Goal: Task Accomplishment & Management: Manage account settings

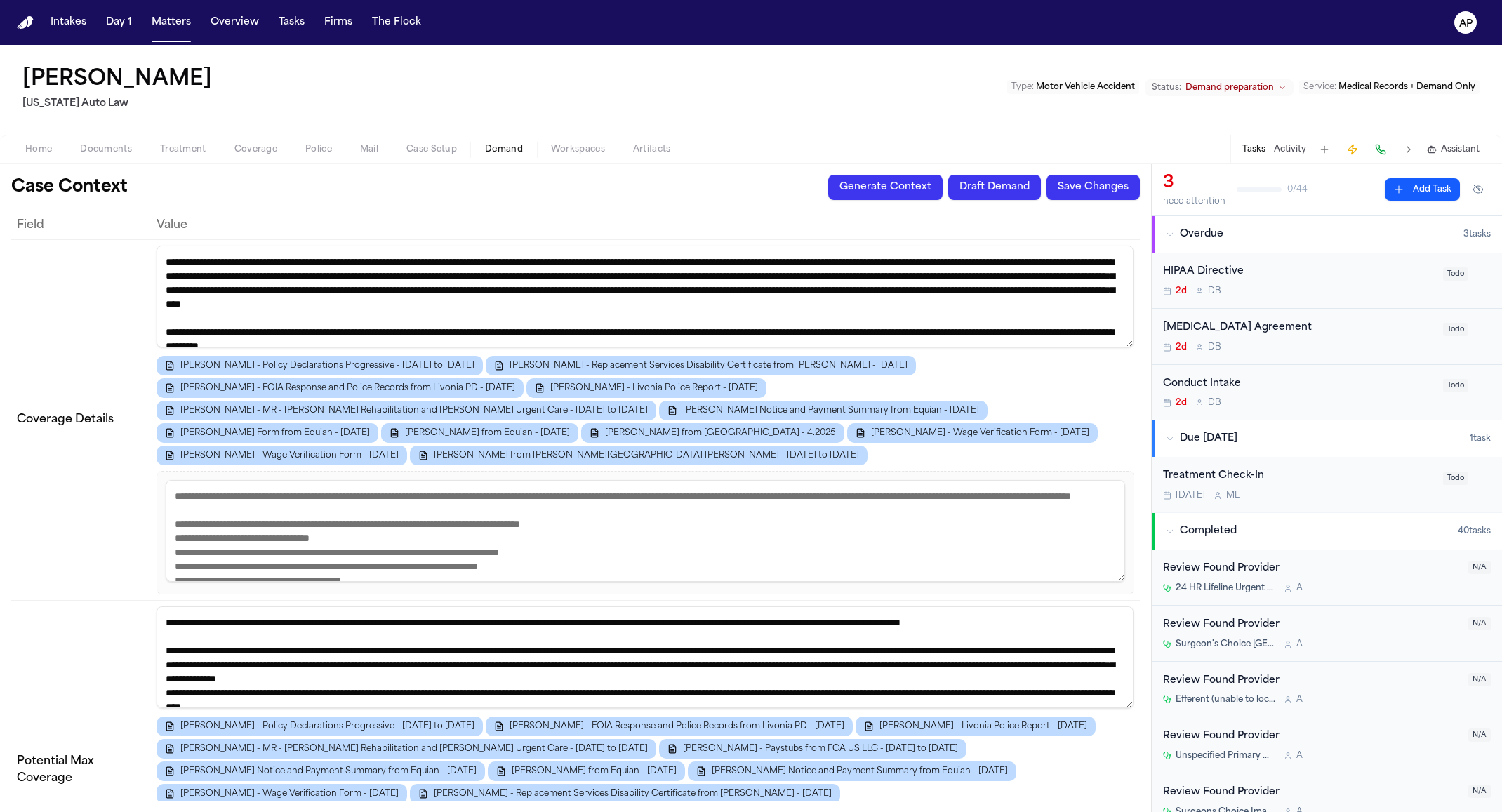
scroll to position [4706, 0]
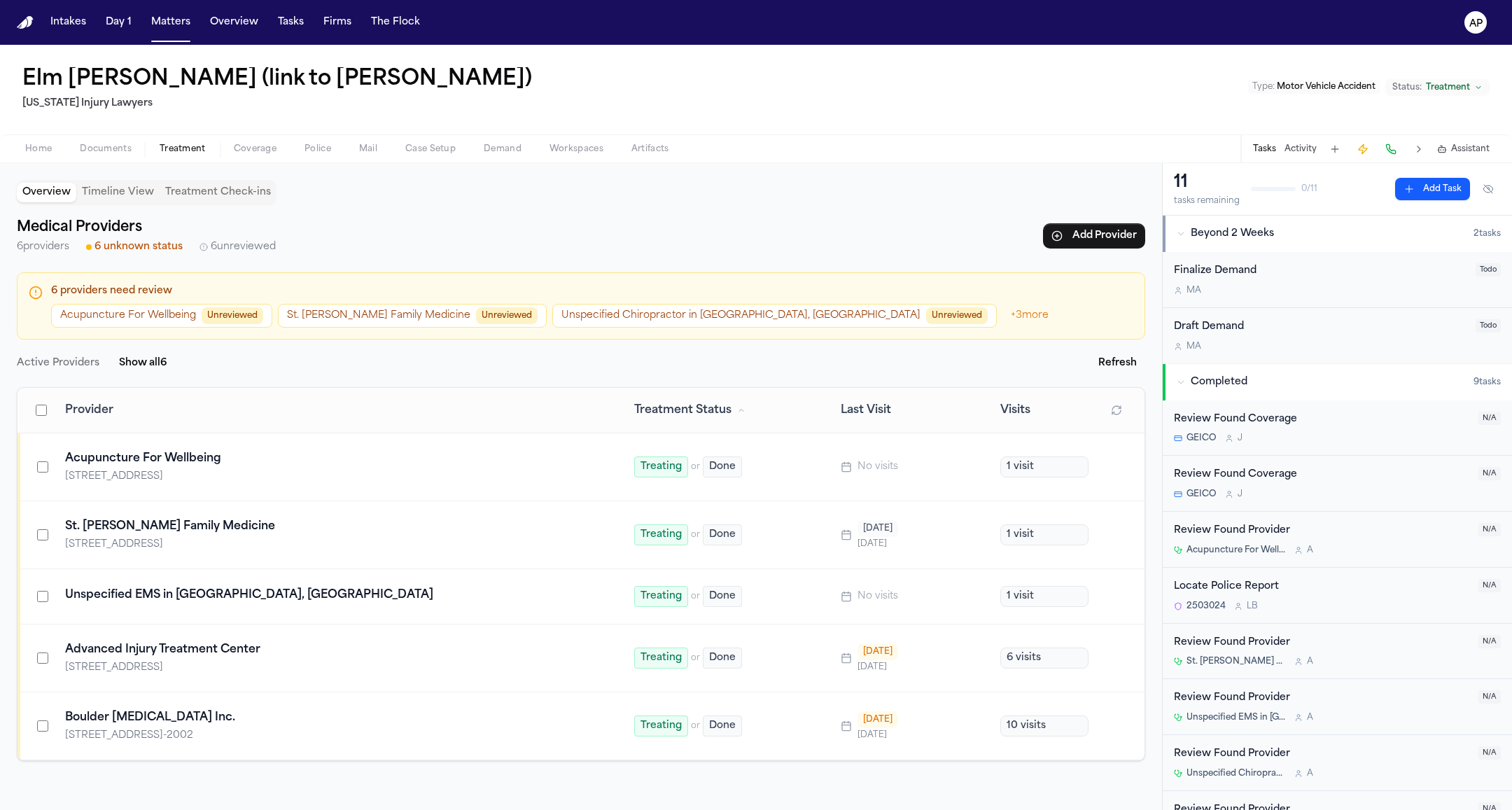
click at [266, 12] on div "Intakes Day 1 Matters Overview Tasks Firms The Flock" at bounding box center [235, 22] width 381 height 25
click at [292, 25] on button "Tasks" at bounding box center [290, 22] width 37 height 25
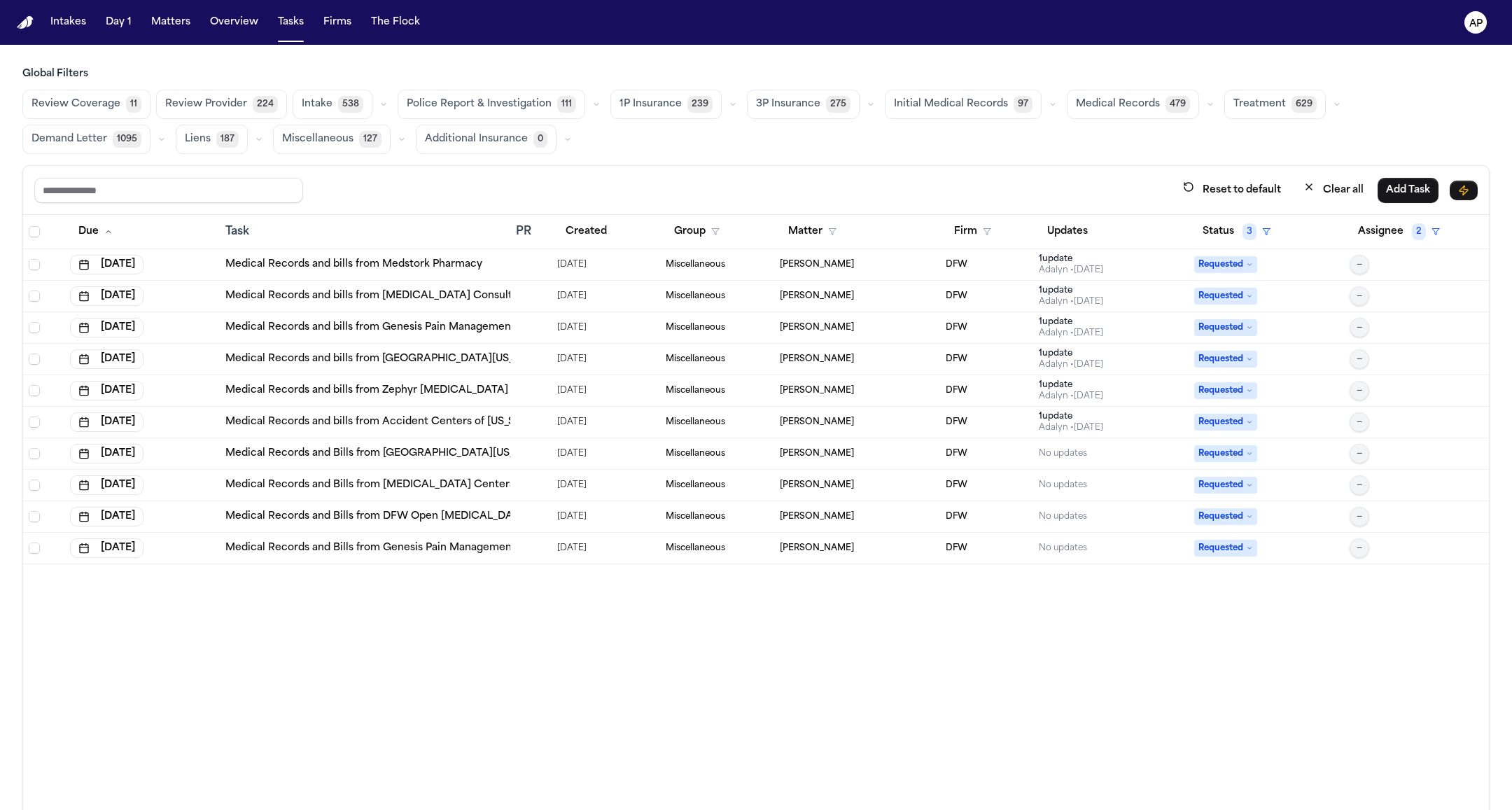
click at [1133, 118] on div "Review Coverage 11 Review Provider 224 Intake 538 Police Report & Investigation…" at bounding box center [756, 121] width 1466 height 64
click at [1112, 104] on span "Medical Records" at bounding box center [1117, 104] width 84 height 14
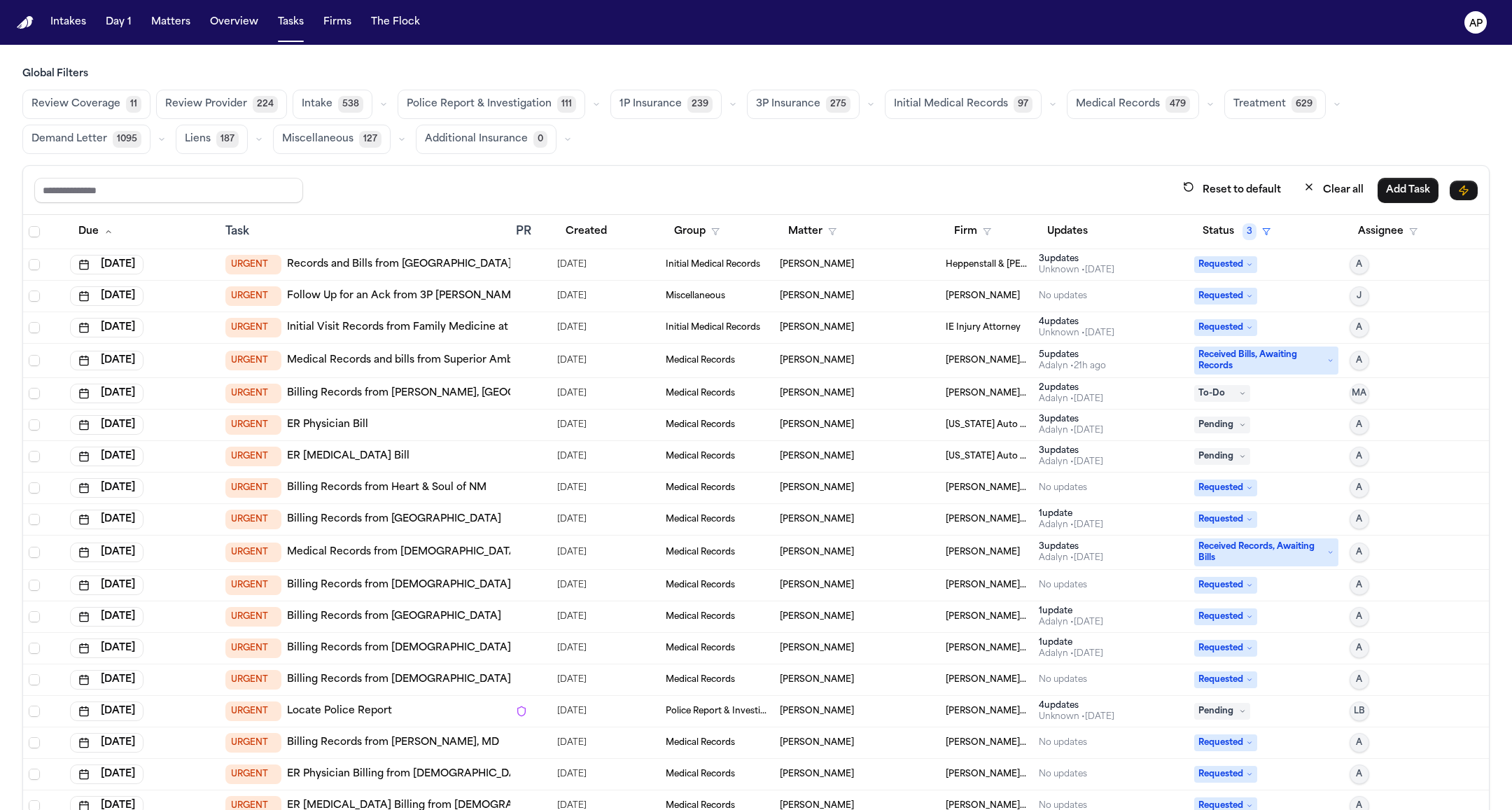
click at [1101, 89] on button "Medical Records 479" at bounding box center [1133, 104] width 133 height 30
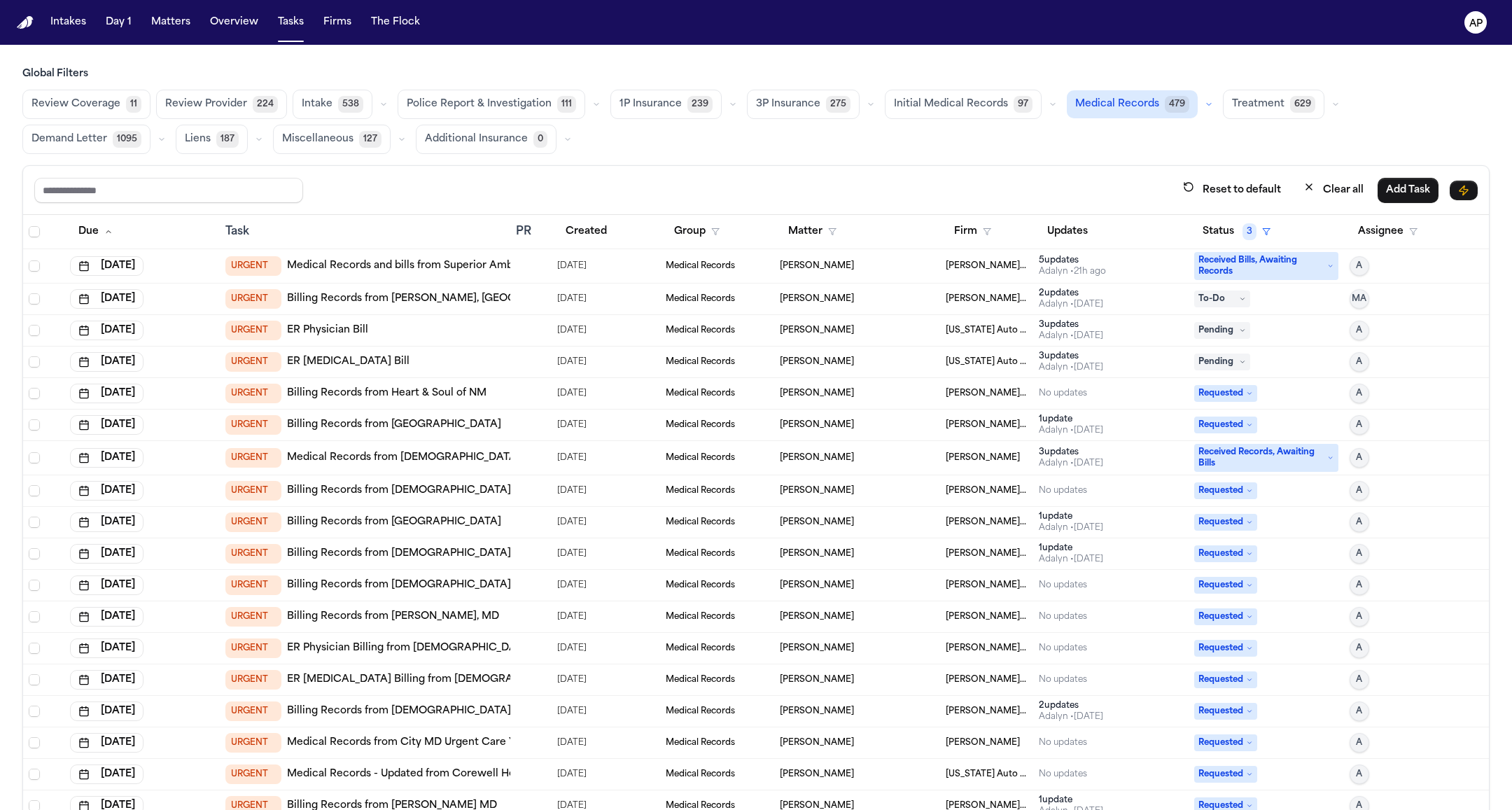
click at [667, 486] on span "Medical Records" at bounding box center [700, 490] width 69 height 11
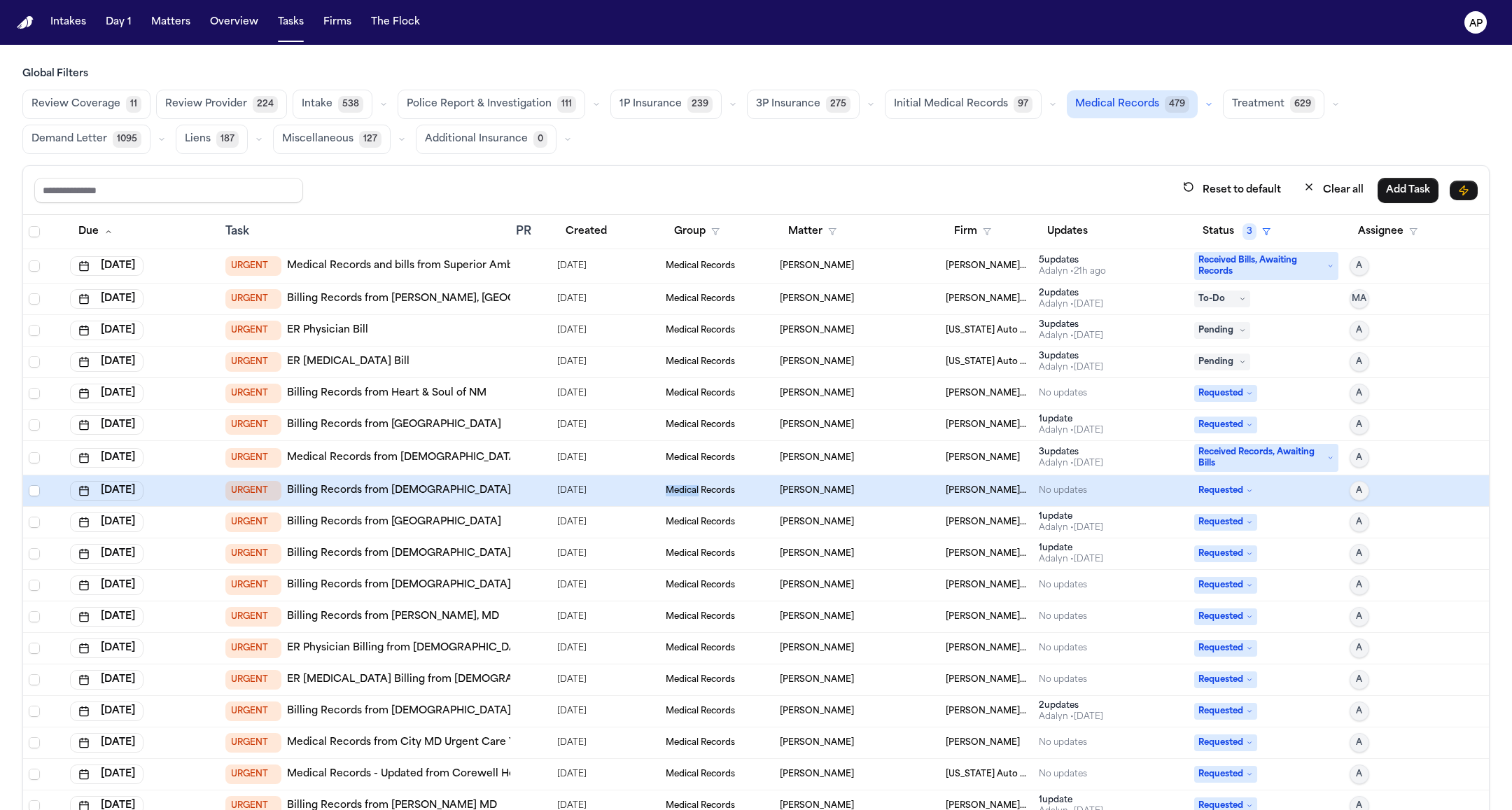
click at [667, 486] on span "Medical Records" at bounding box center [700, 490] width 69 height 11
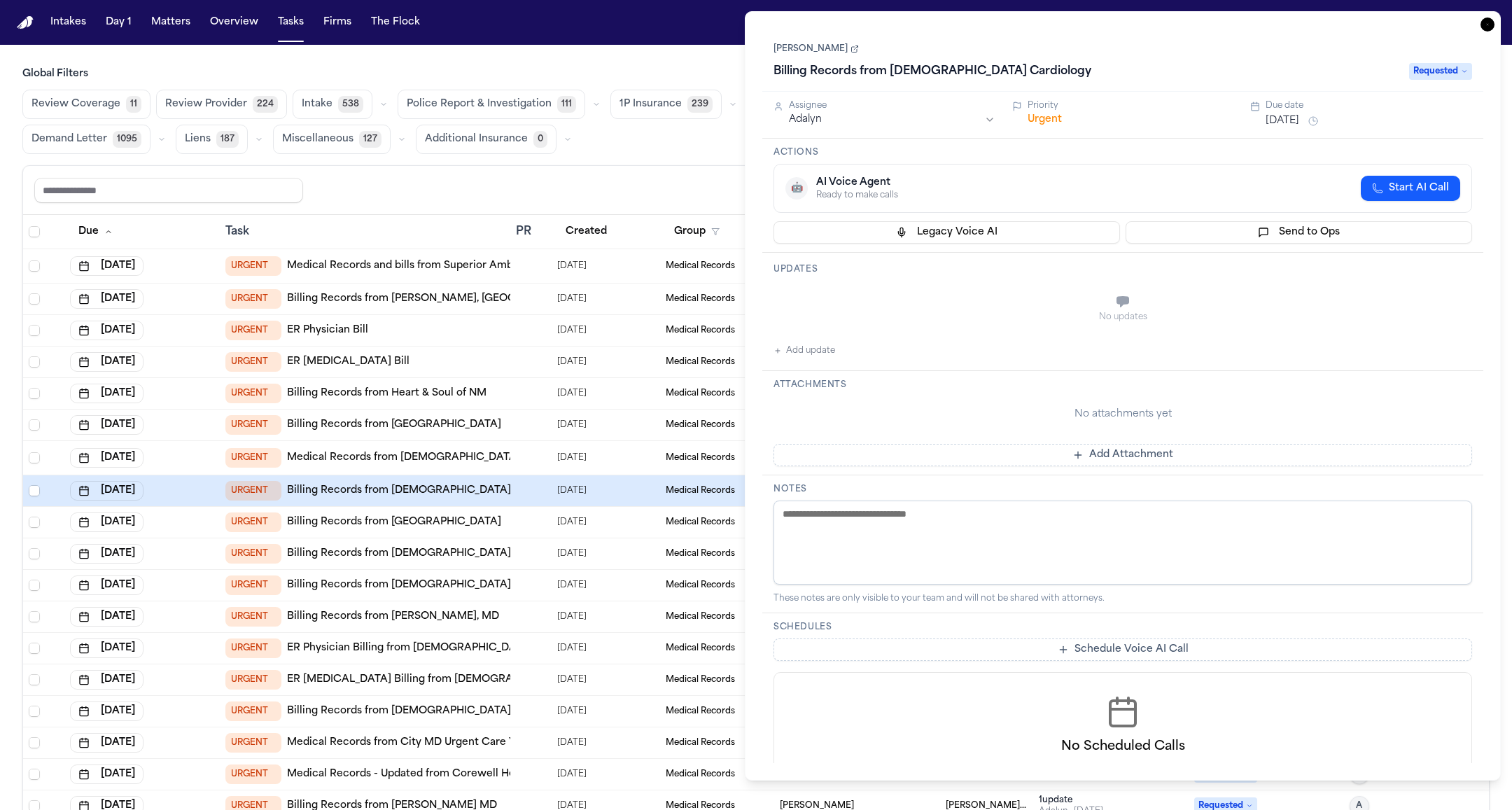
click at [895, 358] on div "Updates No updates Add update" at bounding box center [1123, 311] width 721 height 118
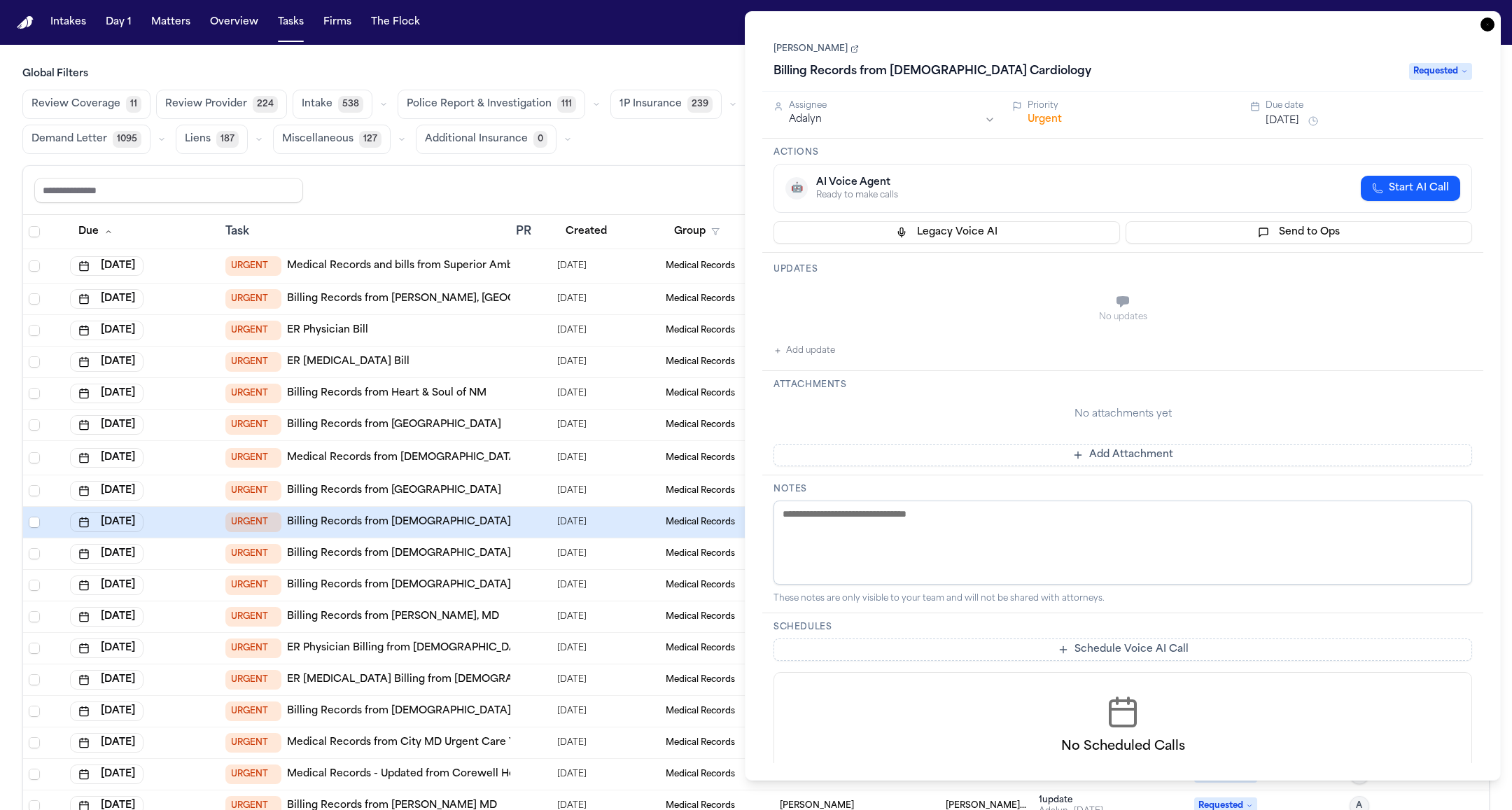
click at [817, 187] on div "AI Voice Agent" at bounding box center [857, 182] width 82 height 14
click at [1464, 79] on span "Requested" at bounding box center [1441, 71] width 63 height 17
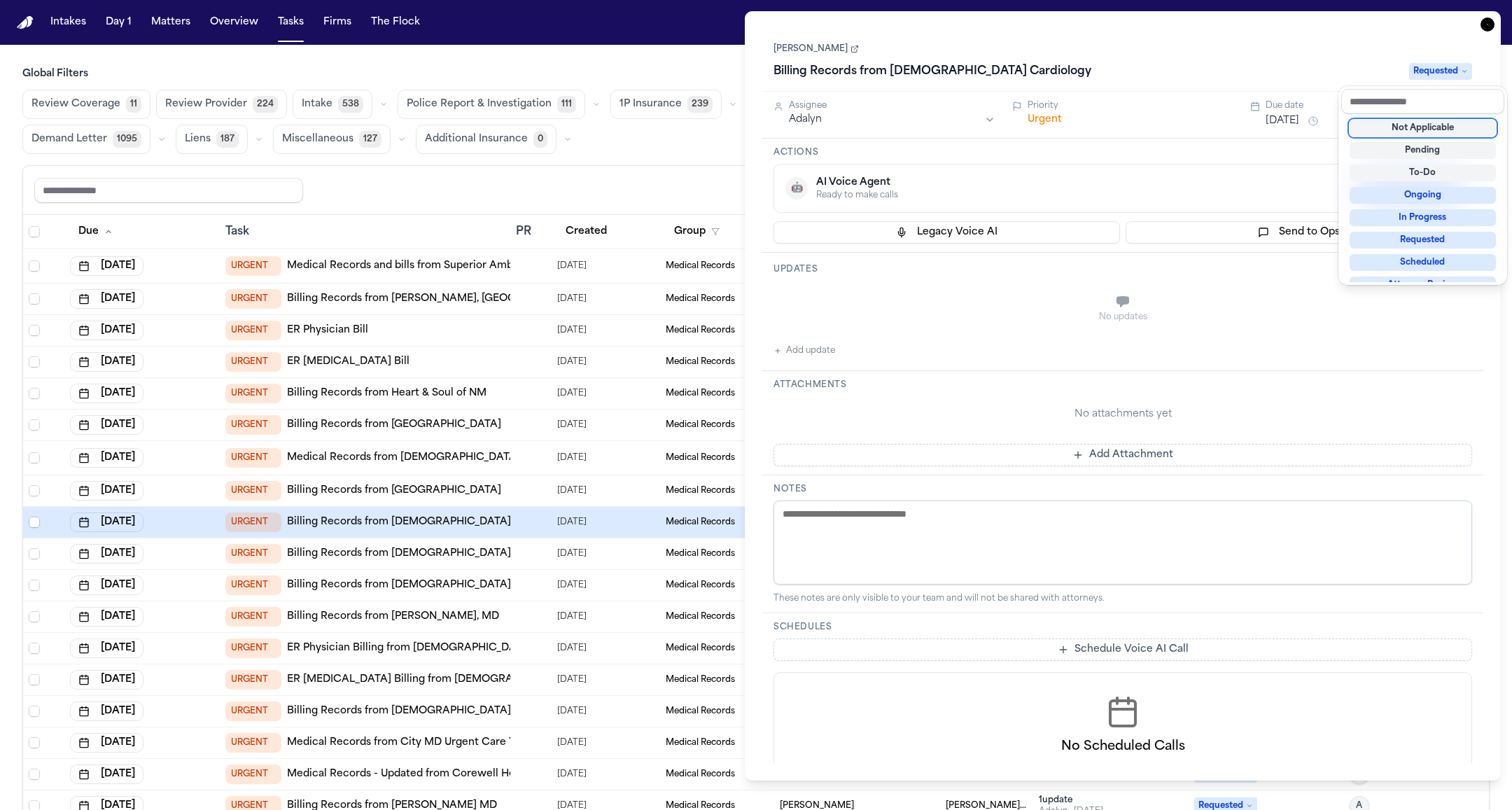
click at [1190, 75] on div "Billing Records from Presbyterian Cardiology Requested" at bounding box center [1122, 71] width 698 height 23
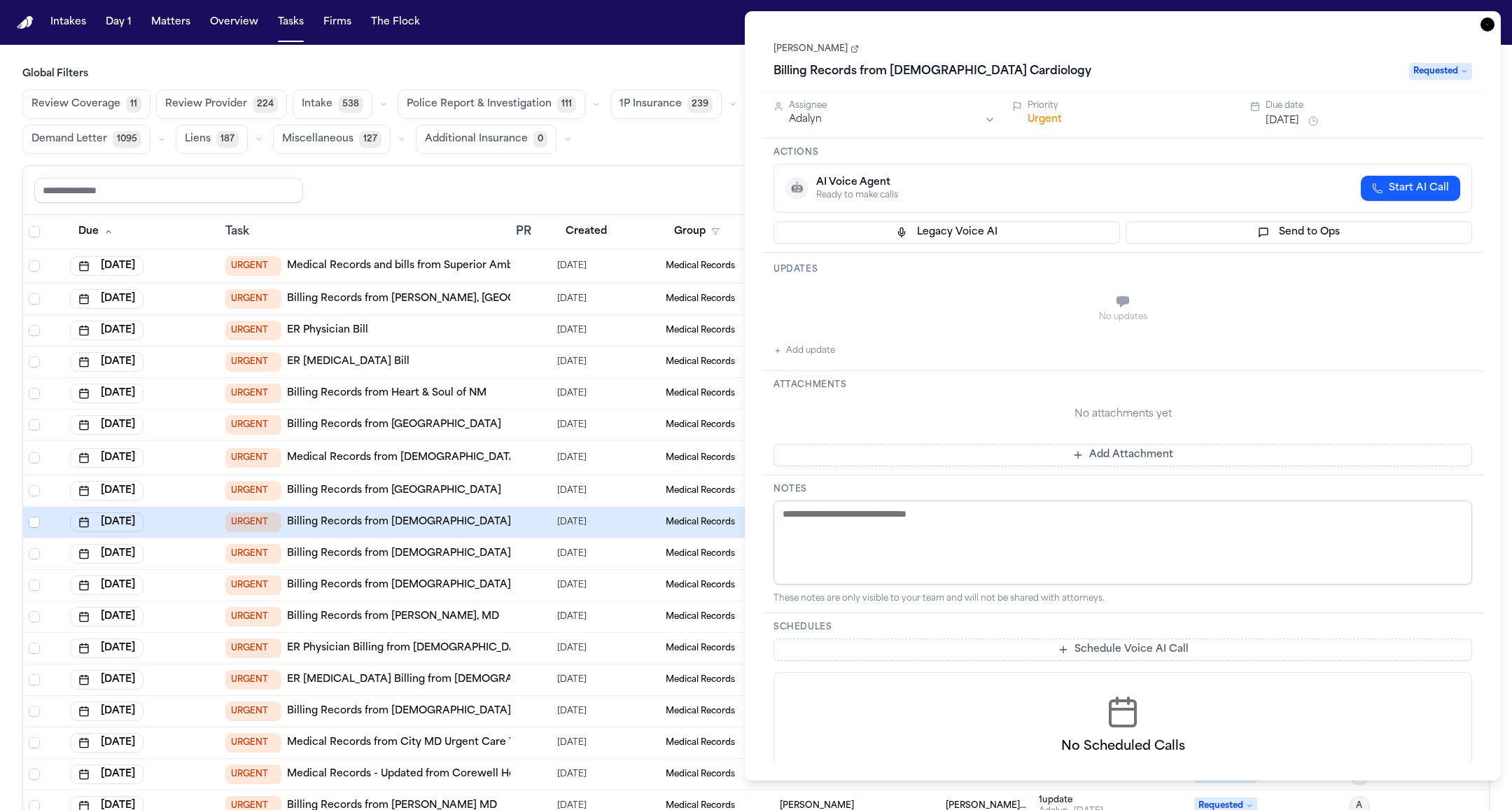
click at [695, 150] on div "Review Coverage 11 Review Provider 224 Intake 538 Police Report & Investigation…" at bounding box center [756, 121] width 1466 height 64
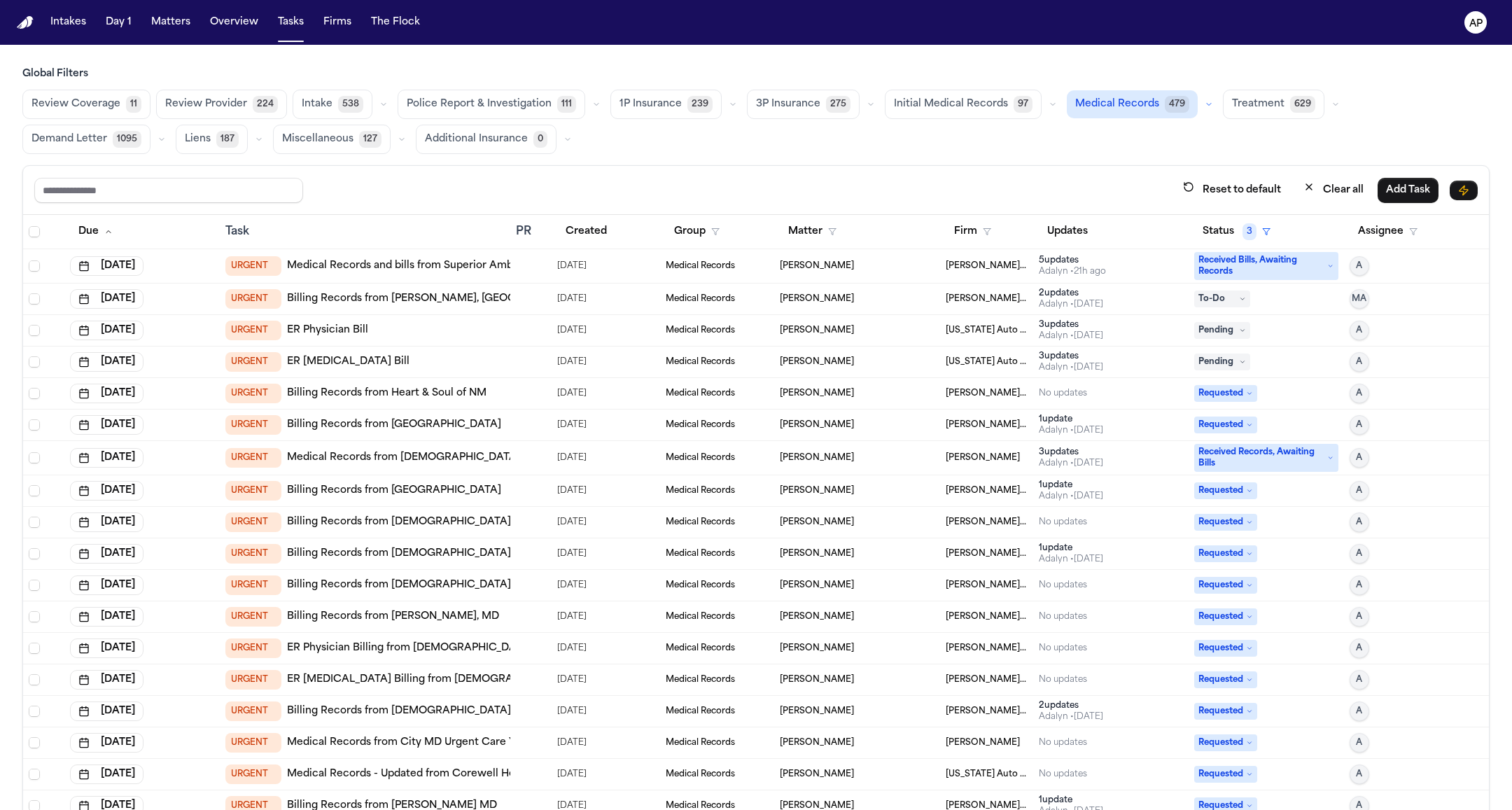
click at [543, 328] on div at bounding box center [531, 330] width 30 height 11
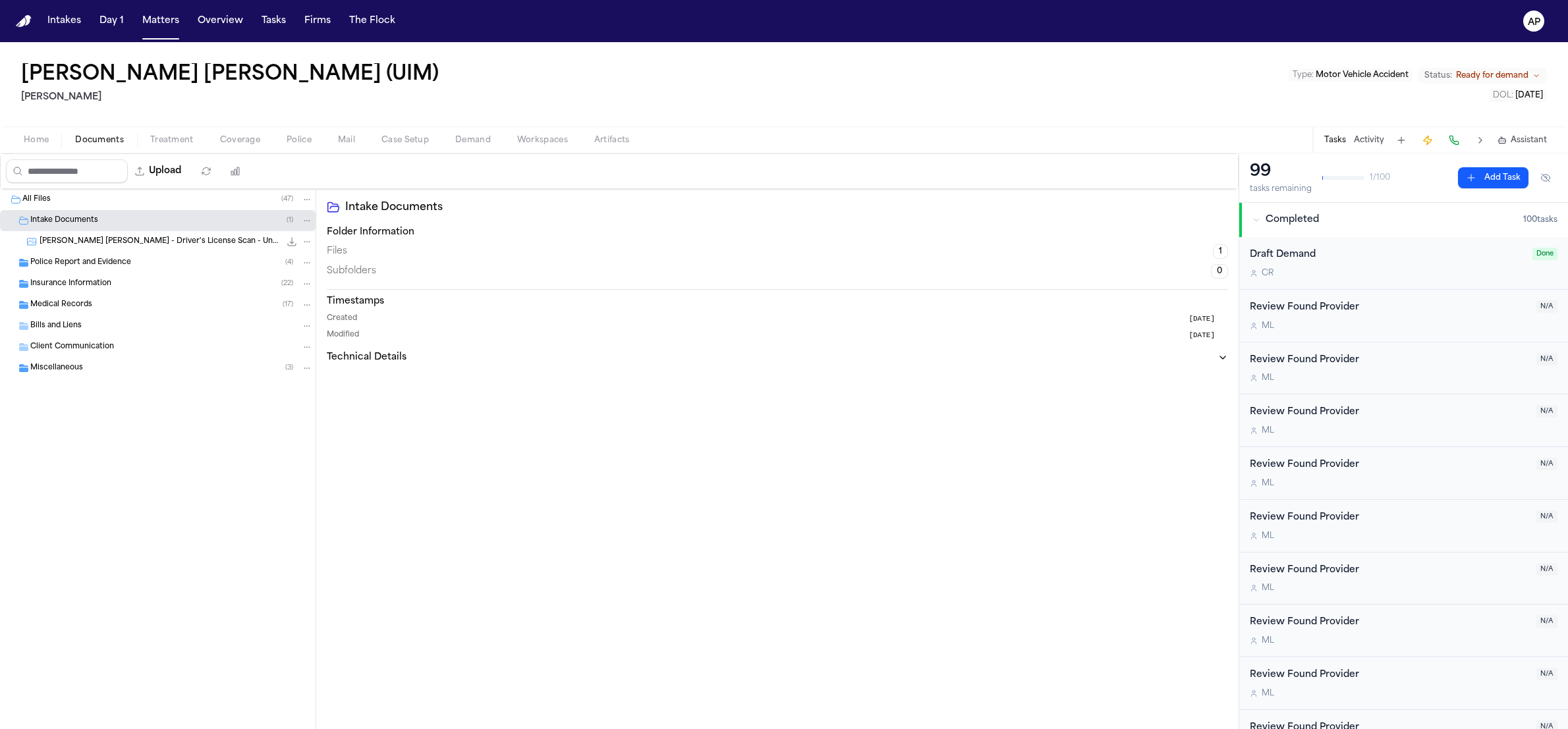
scroll to position [28, 0]
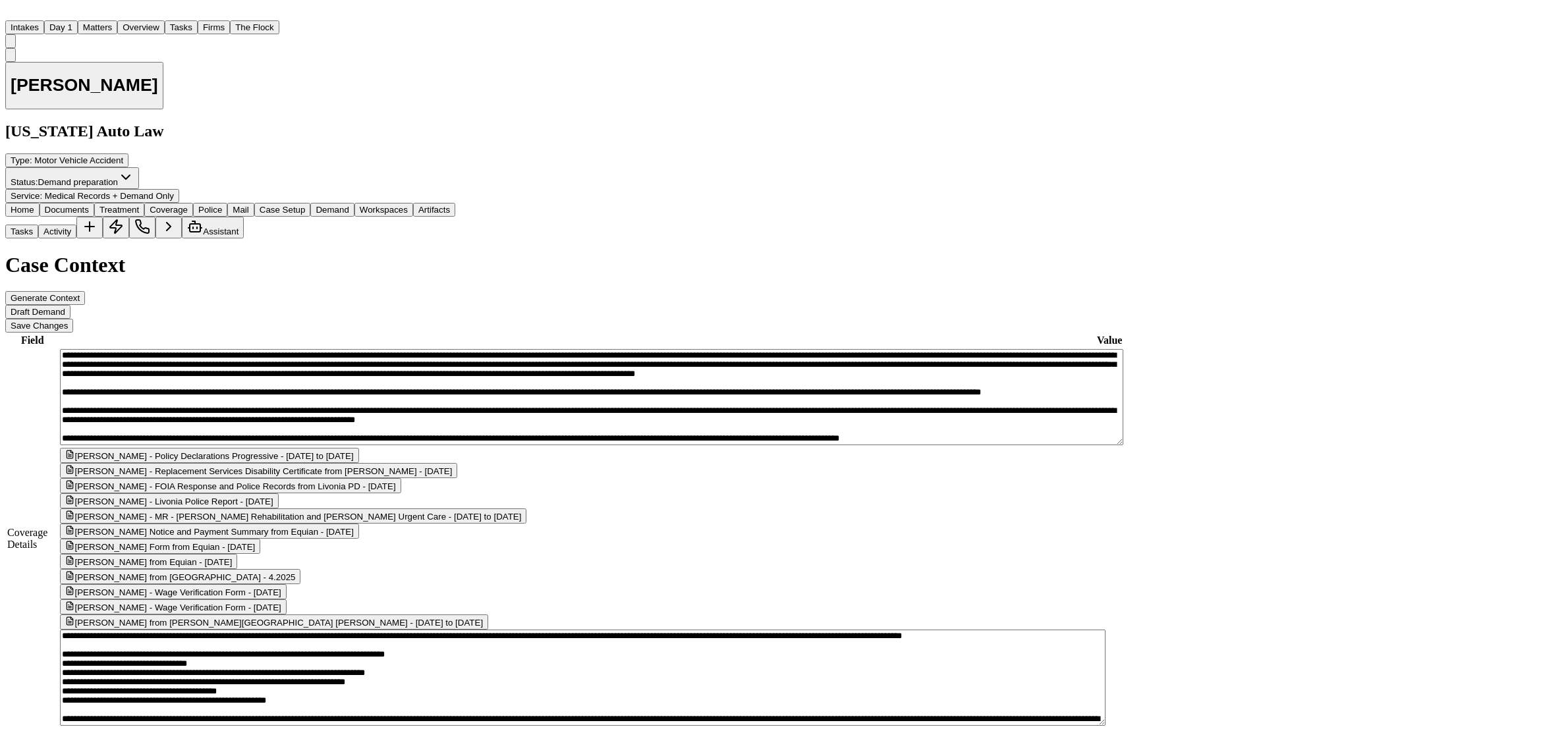
scroll to position [4281, 0]
click at [198, 21] on button "Tasks" at bounding box center [181, 27] width 33 height 14
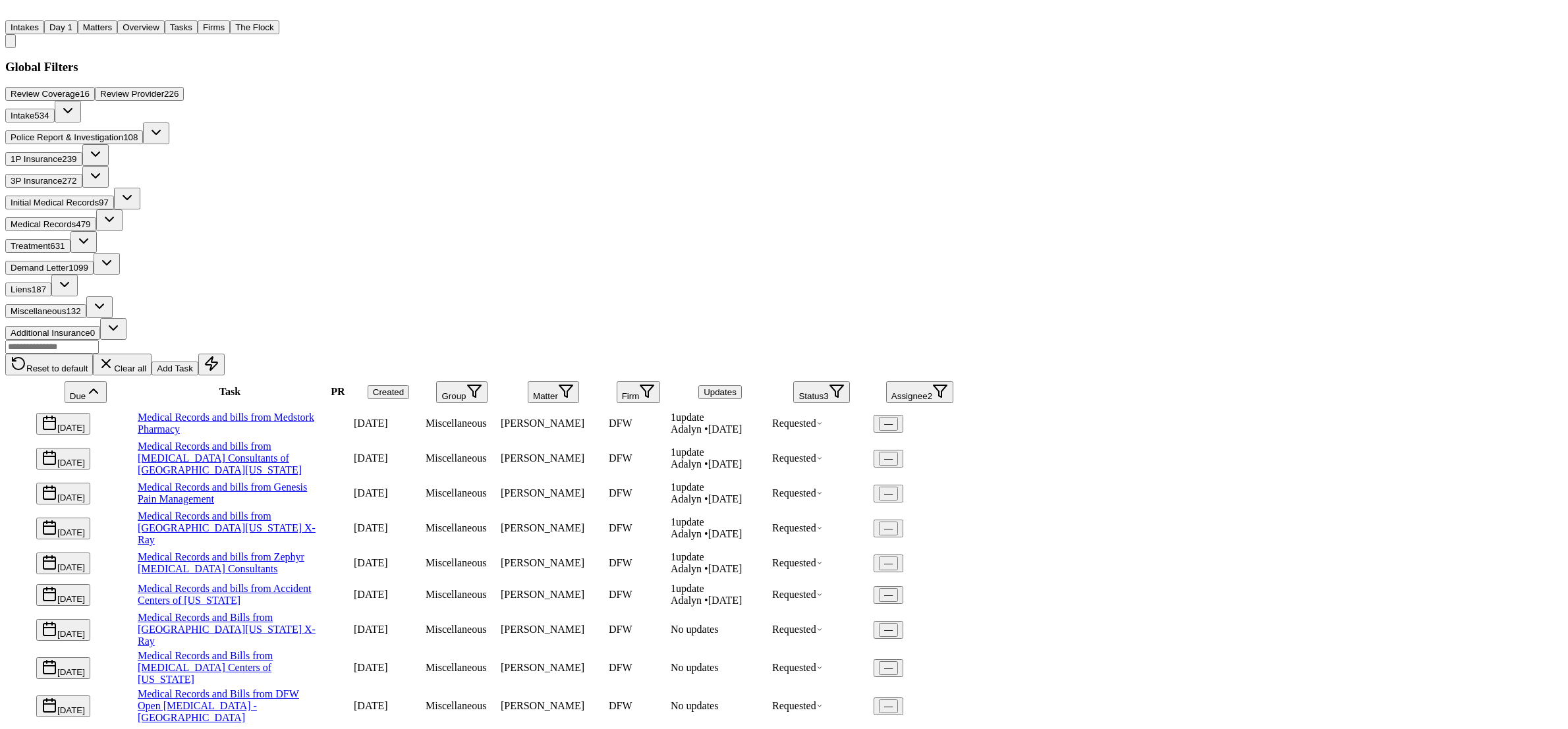
click at [314, 412] on link "Medical Records and bills from Medstork Pharmacy" at bounding box center [226, 423] width 176 height 23
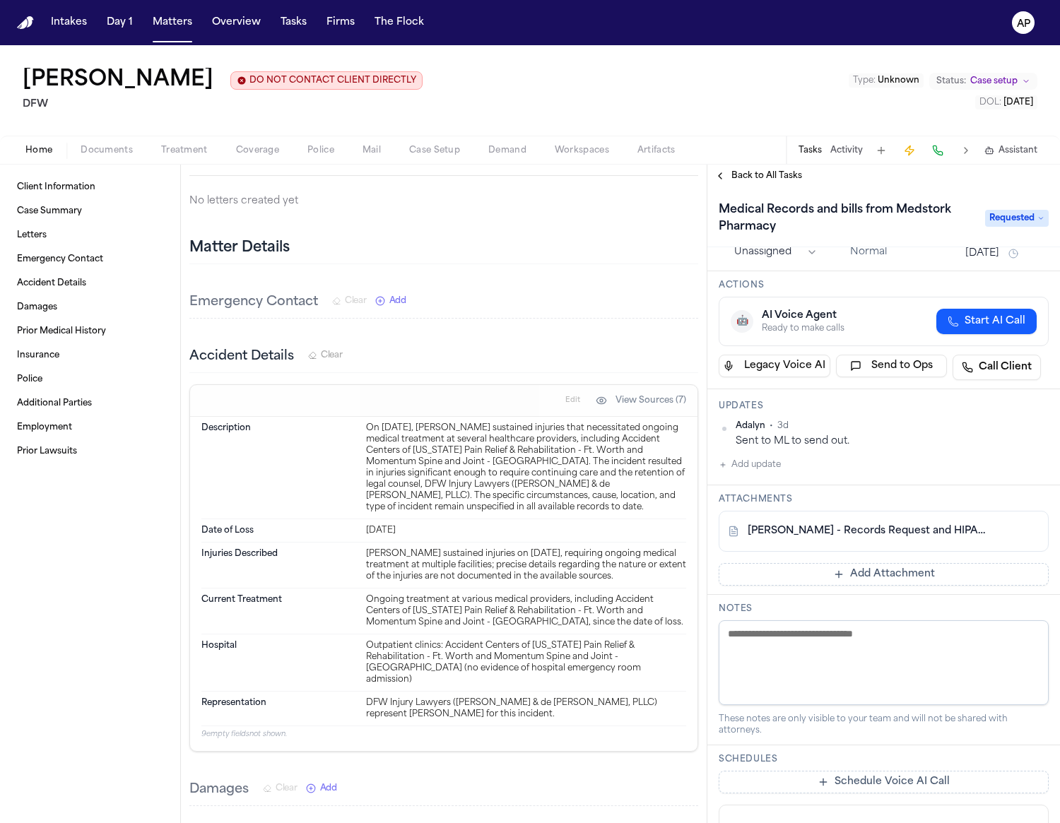
scroll to position [33, 0]
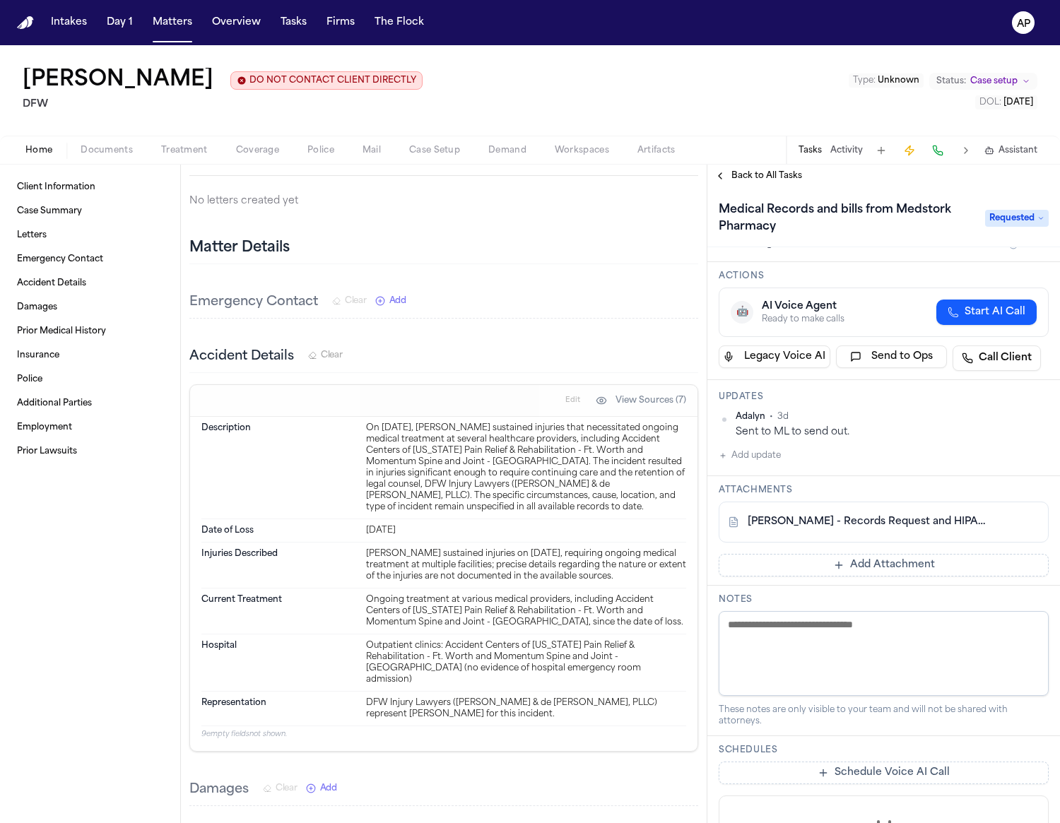
click at [860, 524] on link "L. Gray - Records Request and HIPAA Release to Medstork Pharmacy - 8.9.25" at bounding box center [870, 522] width 244 height 14
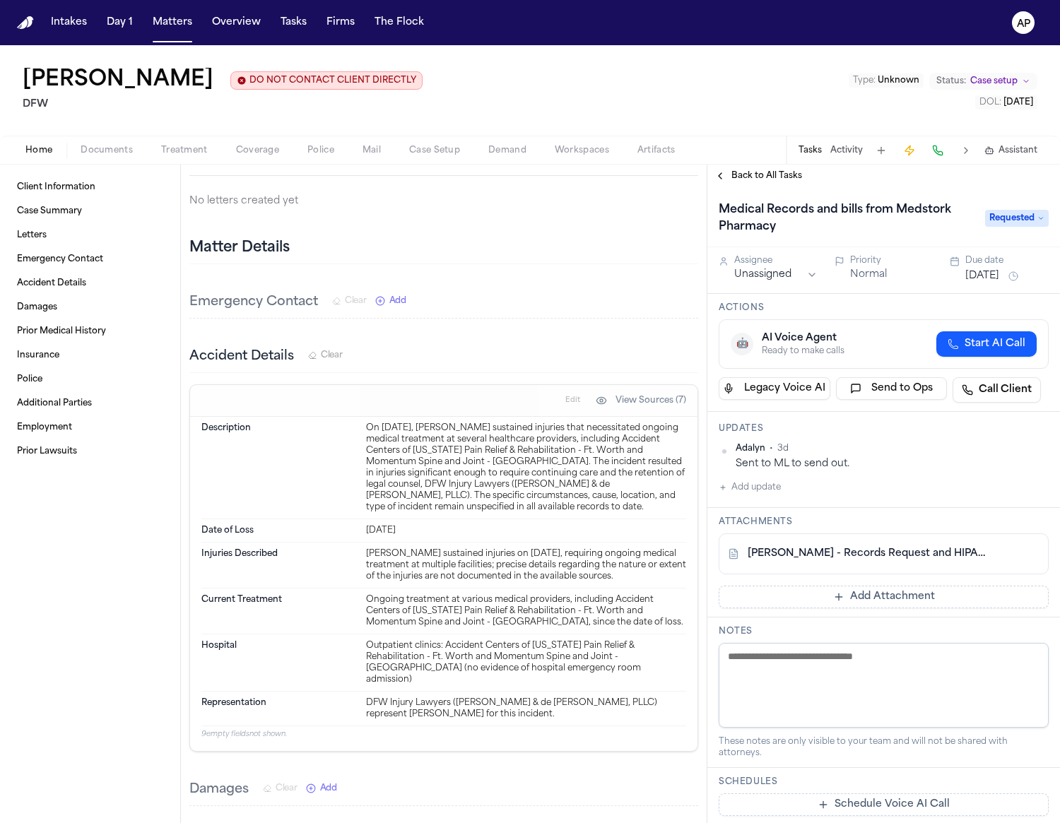
scroll to position [0, 0]
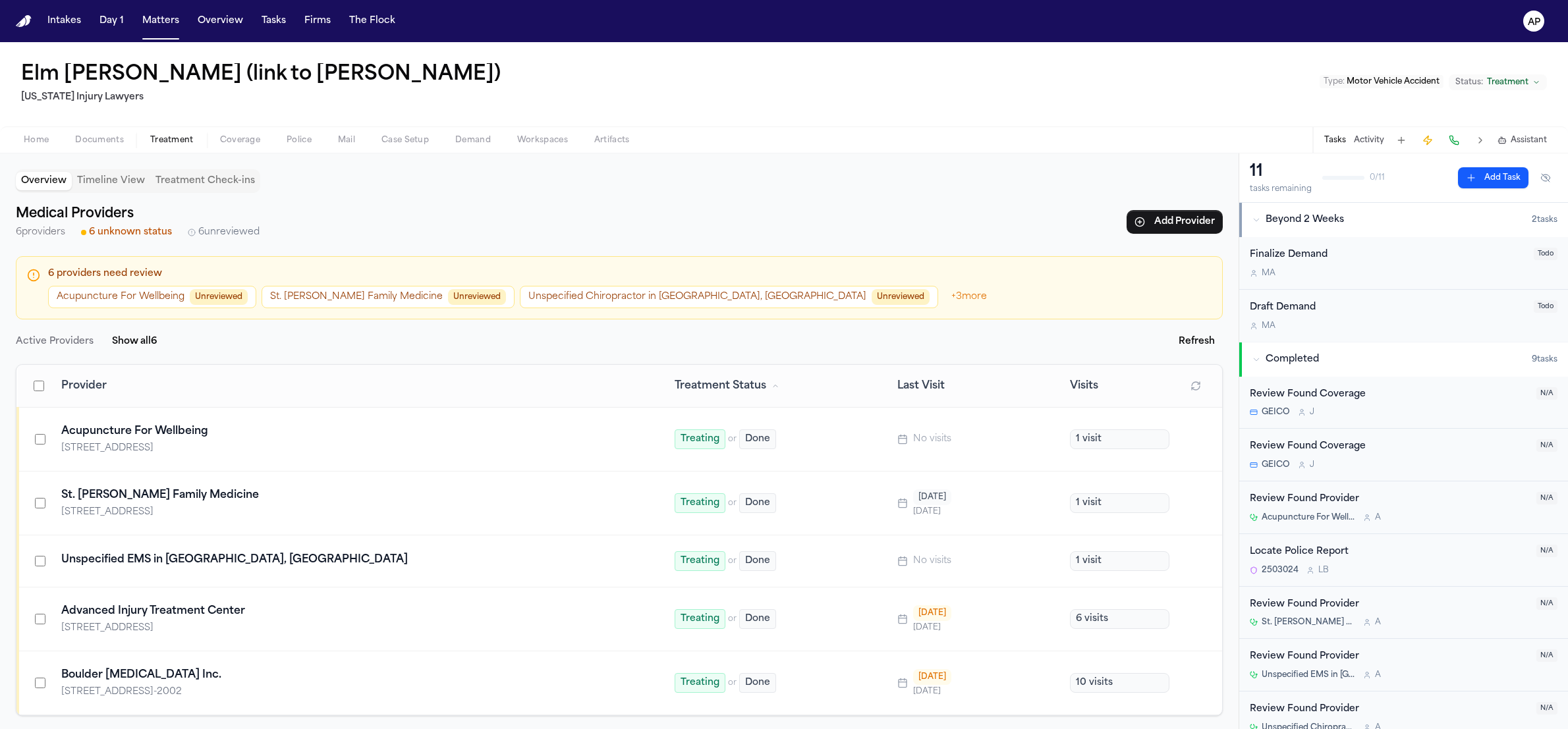
click at [176, 431] on div "Acupuncture For Wellbeing" at bounding box center [352, 431] width 582 height 16
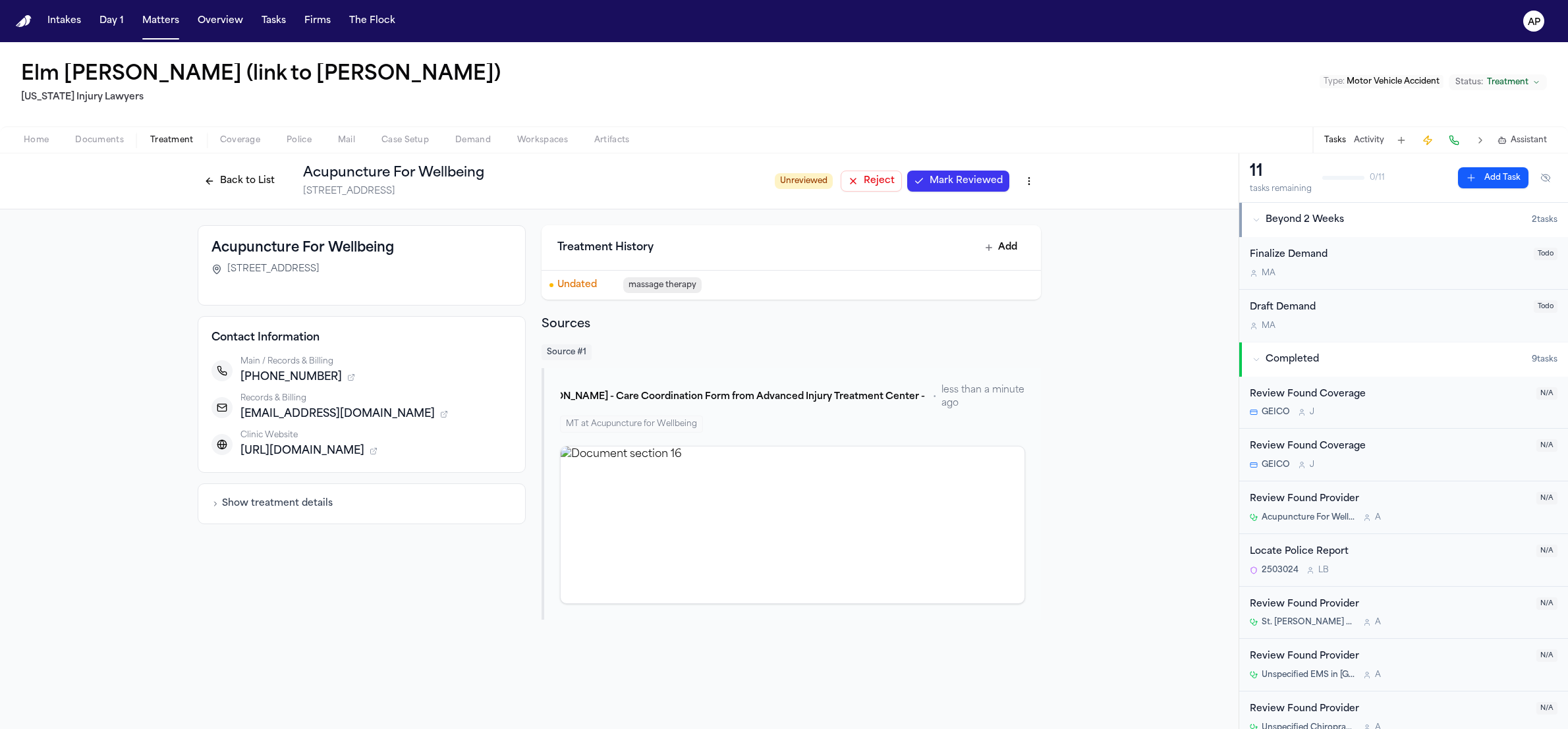
click at [1259, 364] on div "Completed" at bounding box center [1393, 360] width 280 height 13
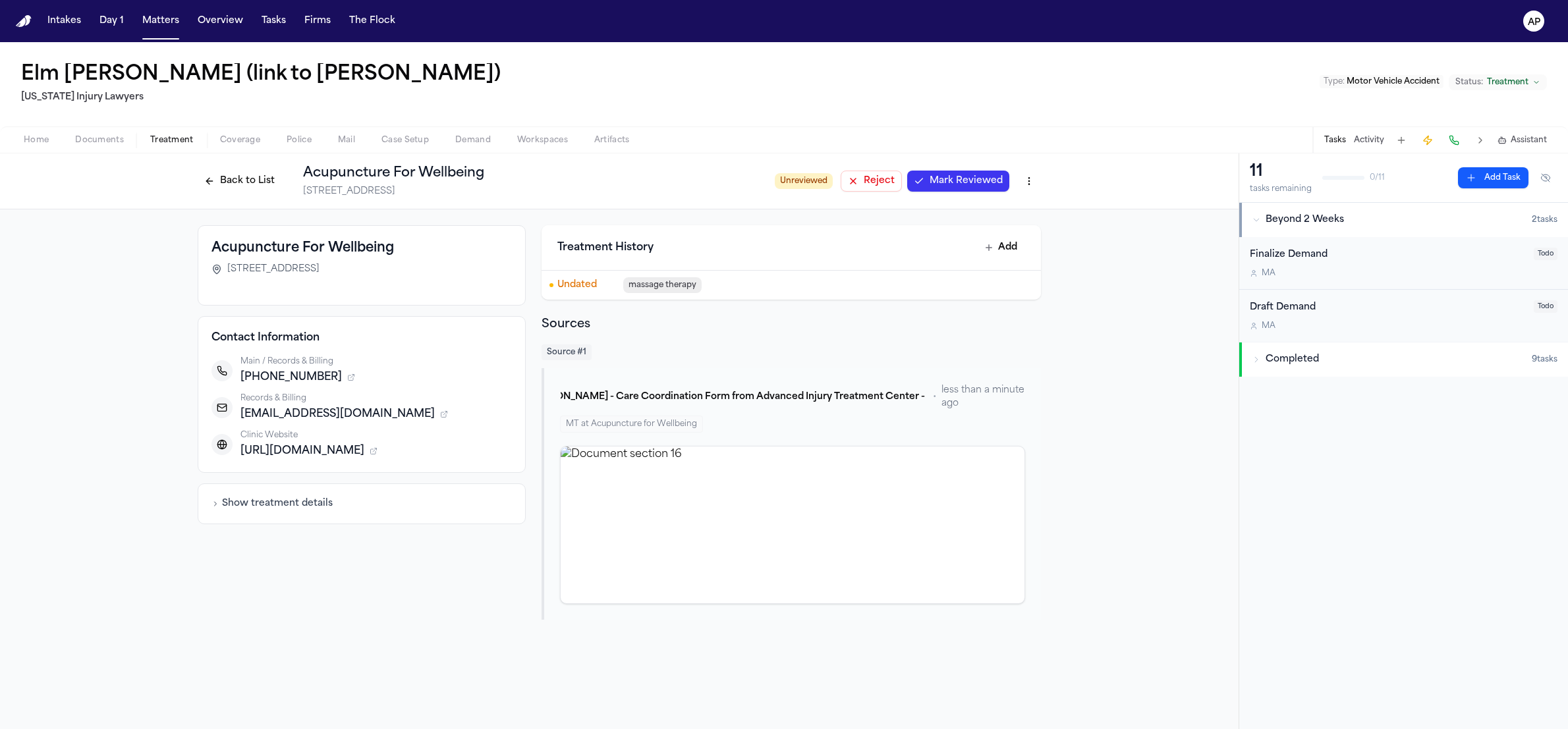
click at [1259, 363] on icon "button" at bounding box center [1257, 360] width 7 height 7
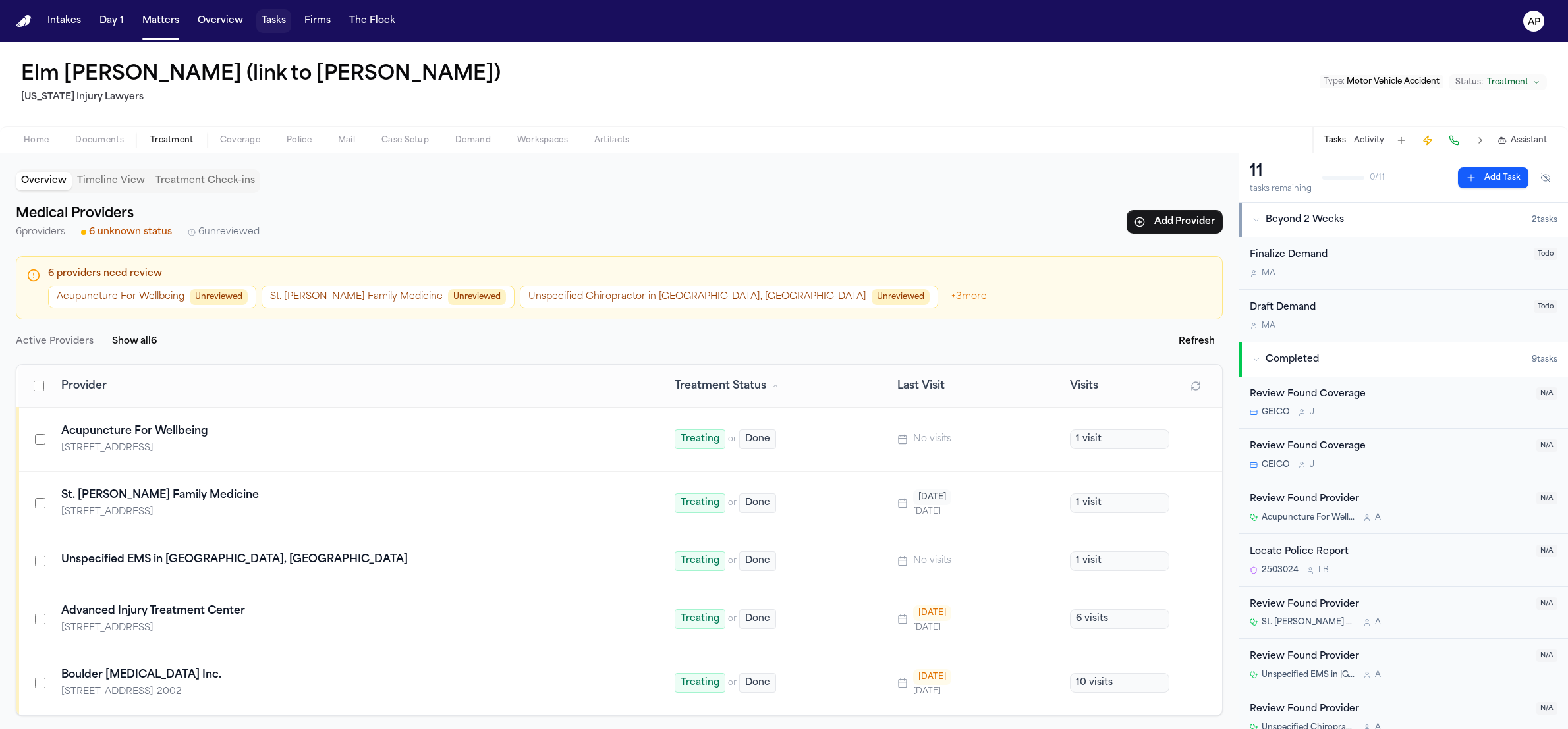
click at [256, 21] on button "Tasks" at bounding box center [273, 21] width 34 height 23
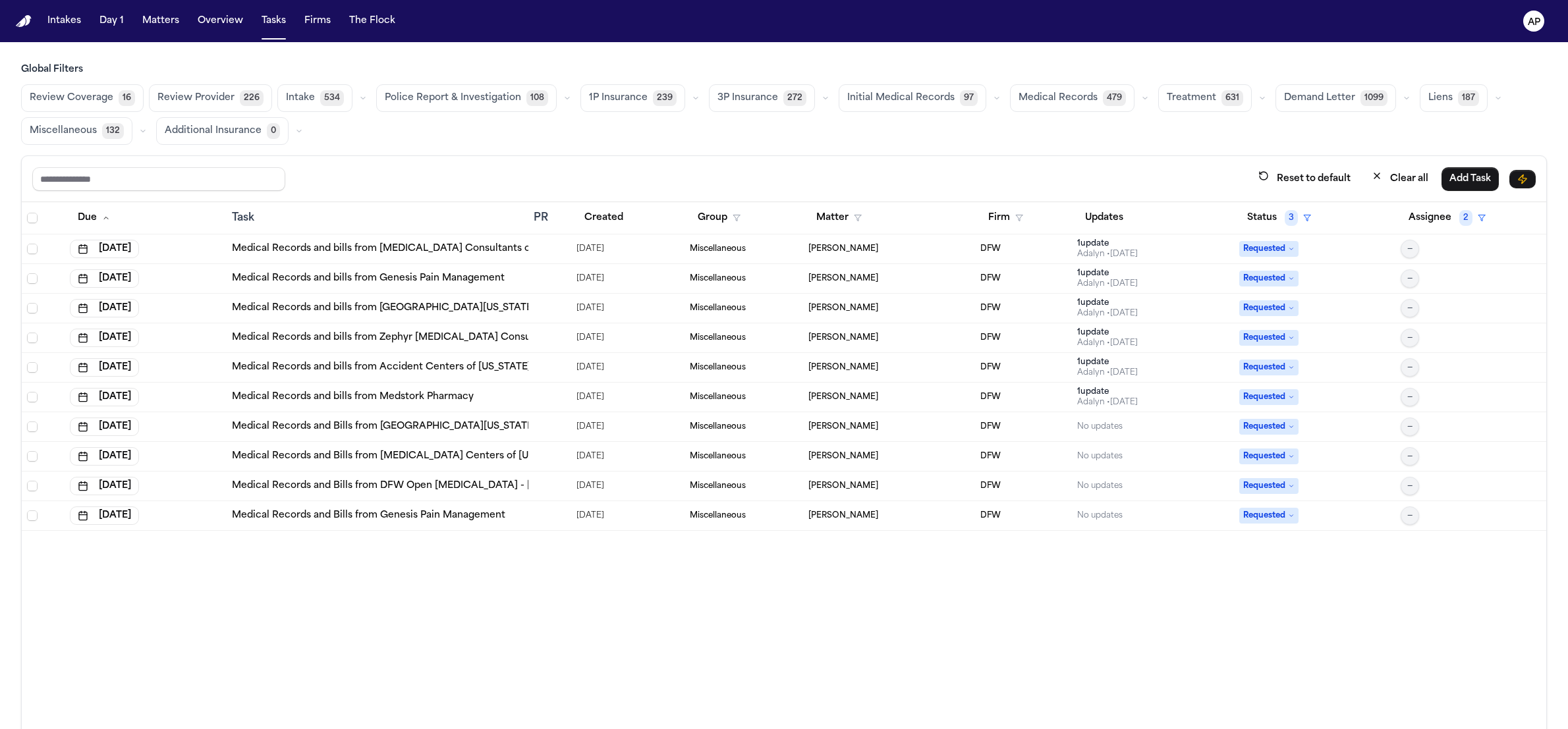
click at [1019, 94] on span "Medical Records" at bounding box center [1058, 98] width 79 height 13
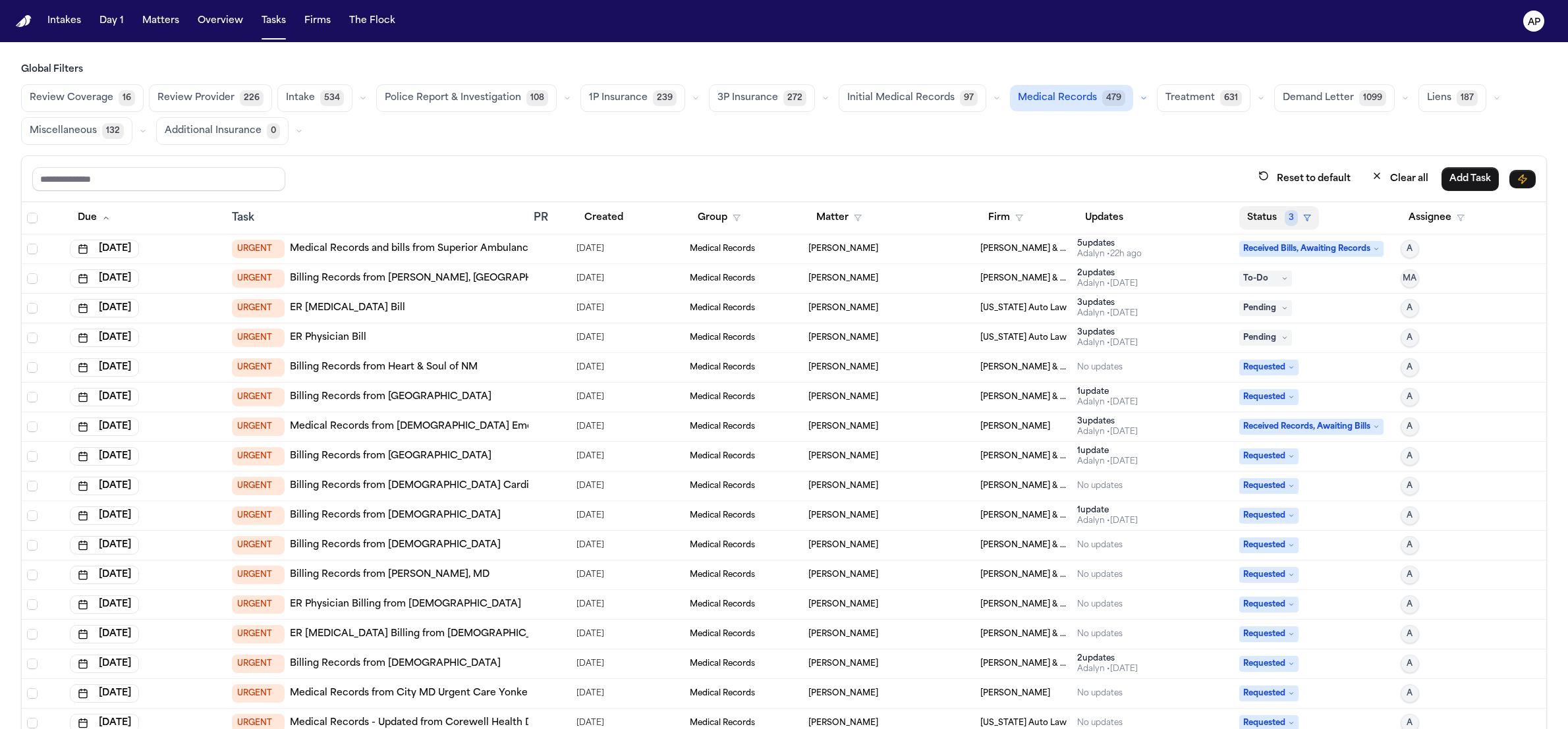
click at [1303, 222] on icon "button" at bounding box center [1307, 218] width 7 height 7
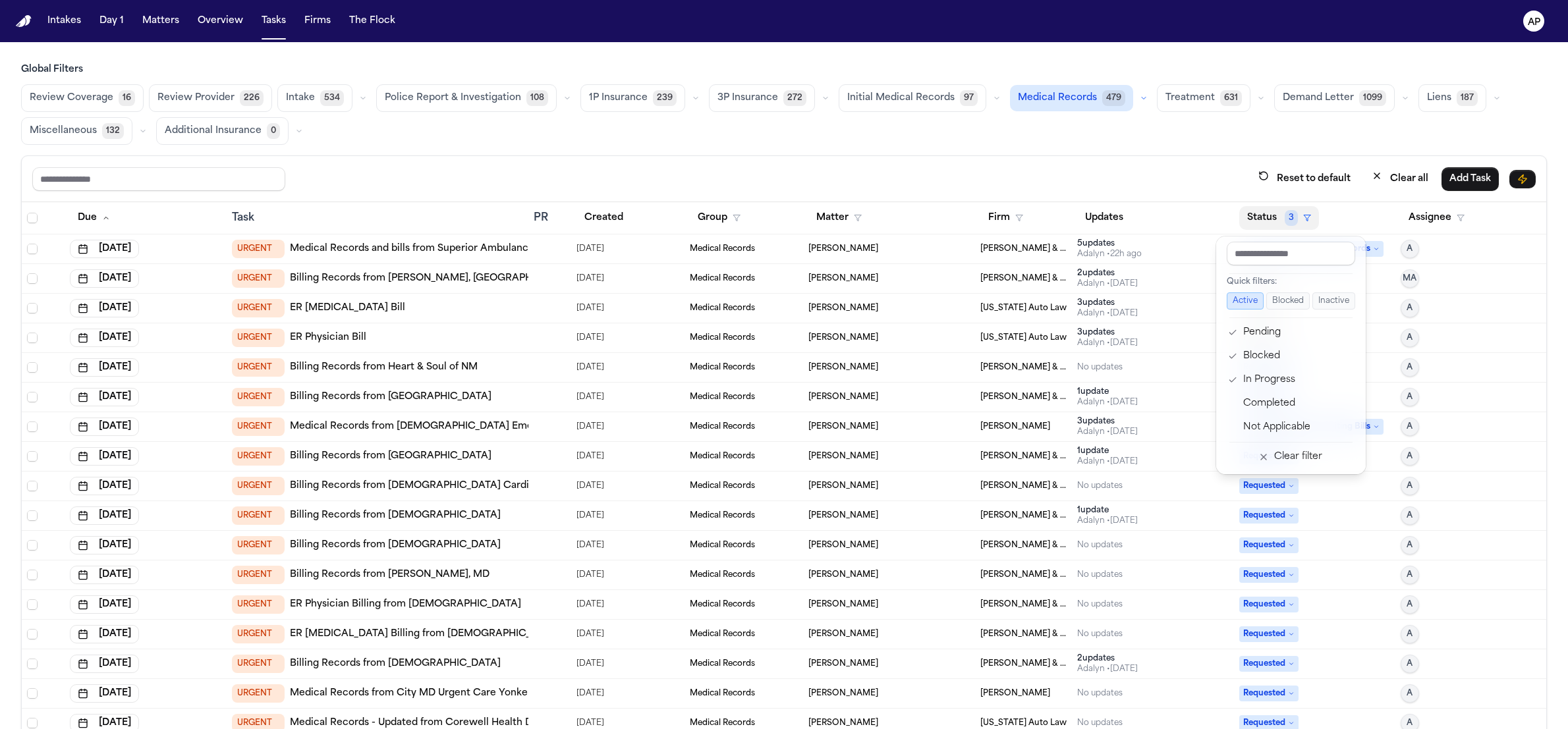
click at [1303, 222] on icon "button" at bounding box center [1307, 218] width 7 height 7
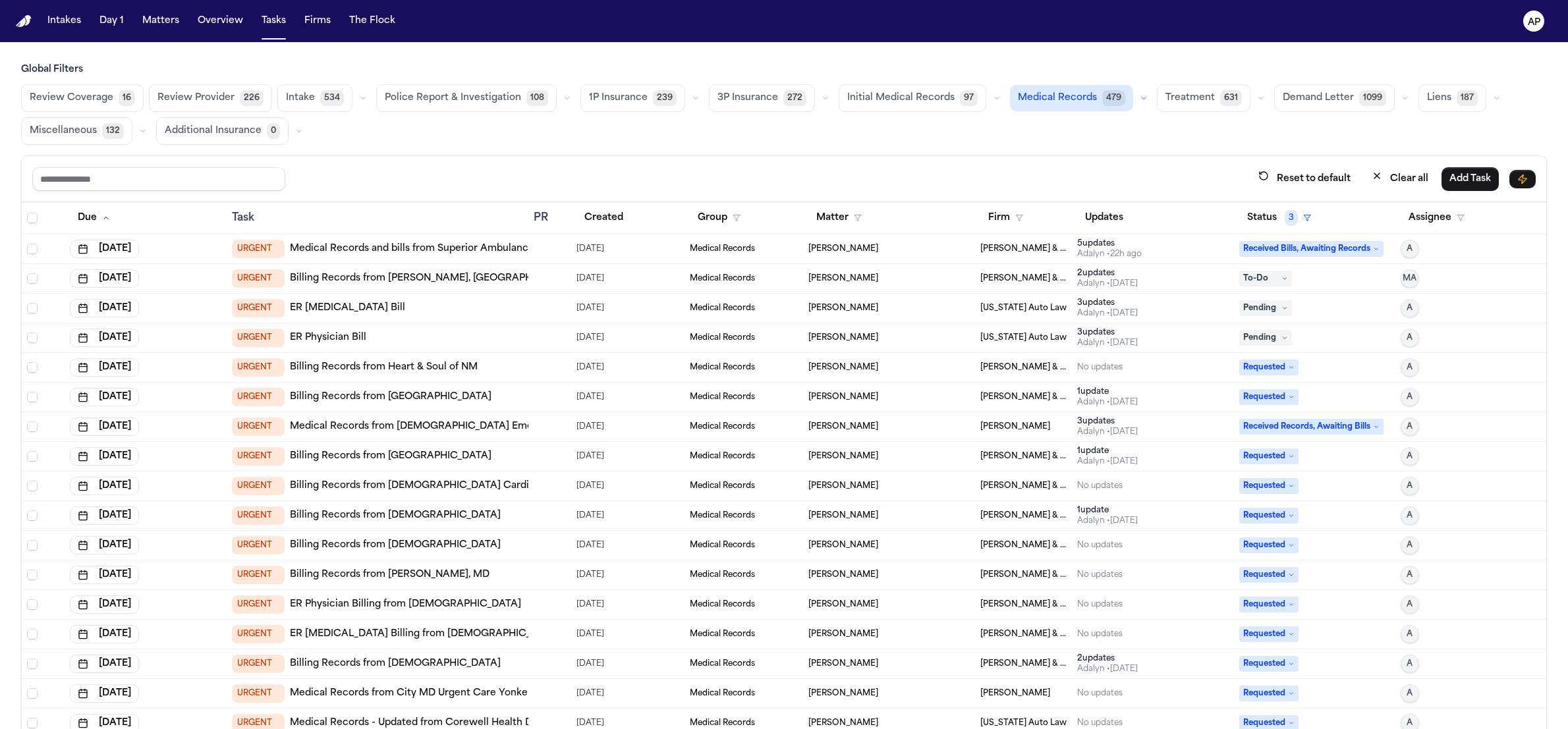
click at [879, 433] on td "[PERSON_NAME]" at bounding box center [889, 427] width 172 height 30
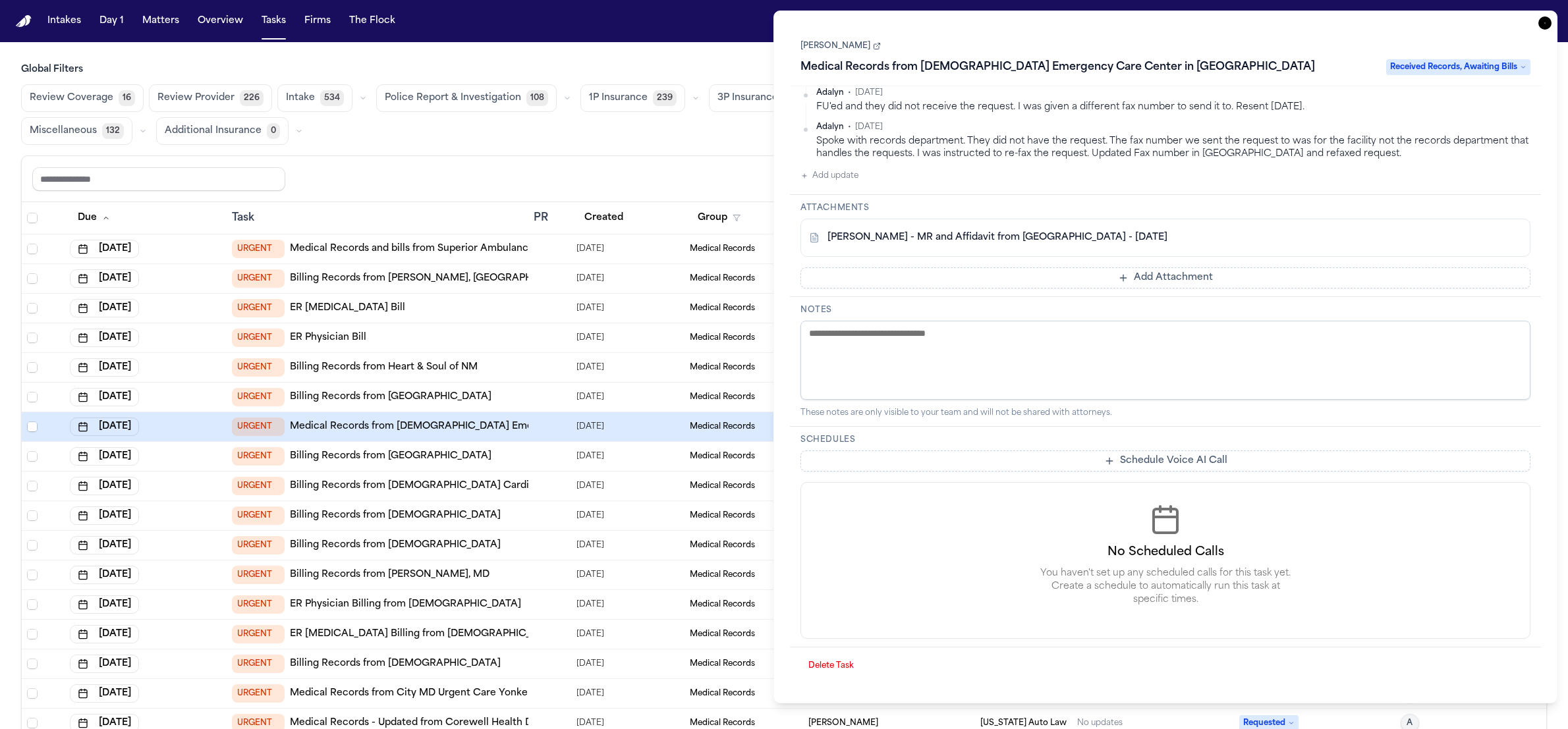
scroll to position [219, 0]
click at [671, 144] on div "Review Coverage 16 Review Provider 226 Intake 534 Police Report & Investigation…" at bounding box center [784, 114] width 1526 height 61
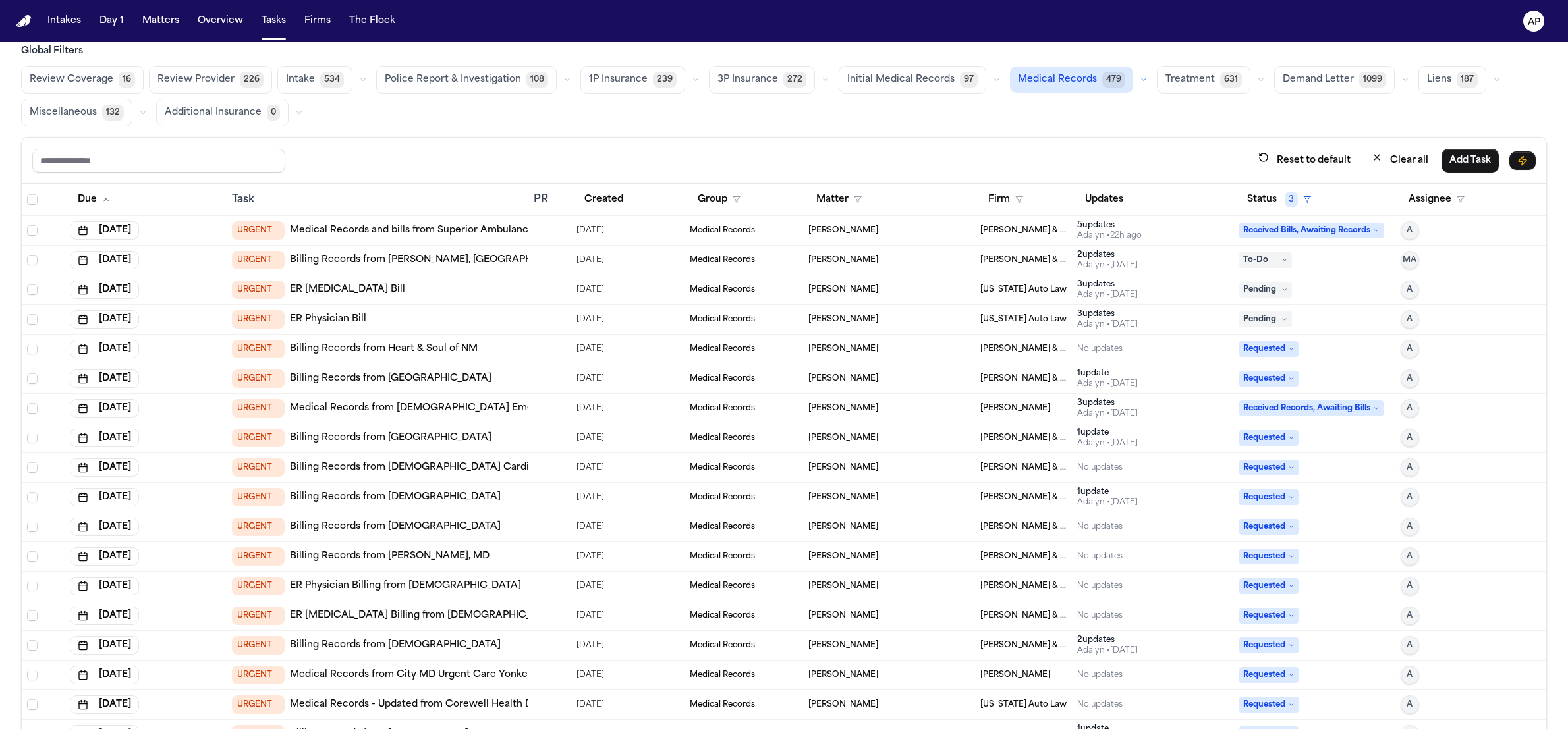
scroll to position [80, 0]
